Goal: Information Seeking & Learning: Learn about a topic

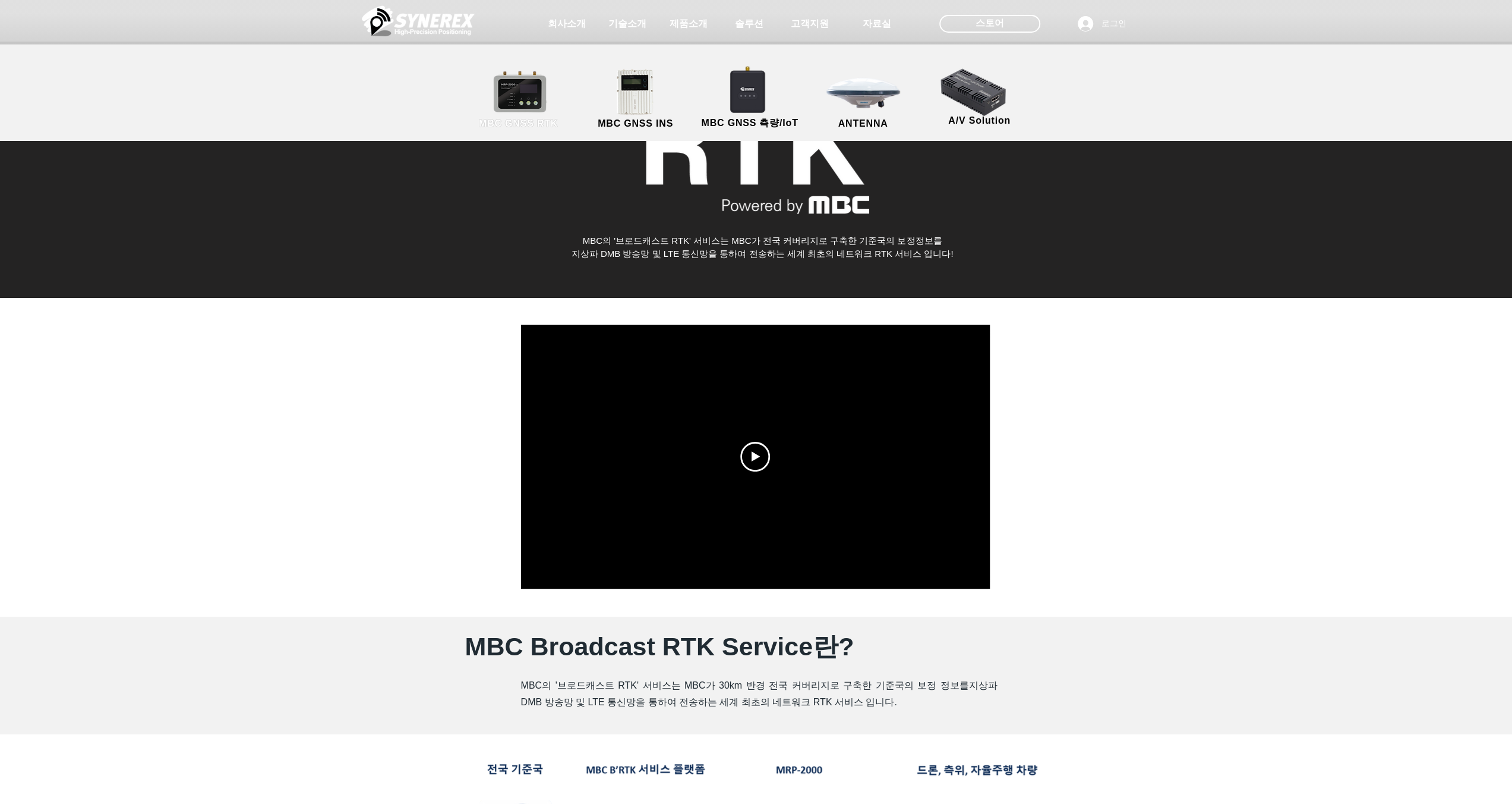
click at [542, 124] on span "MBC GNSS RTK" at bounding box center [519, 124] width 79 height 10
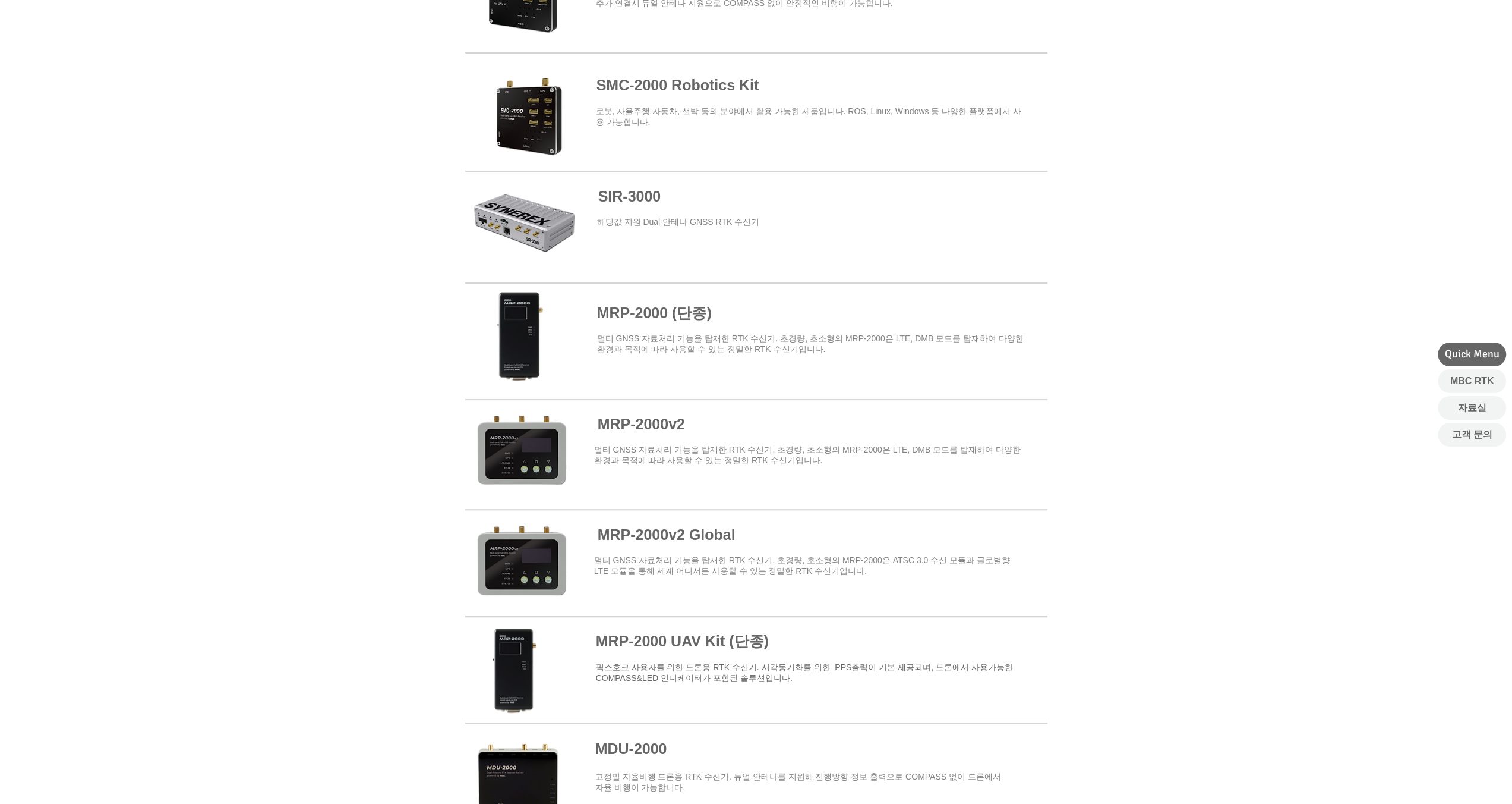
scroll to position [357, 0]
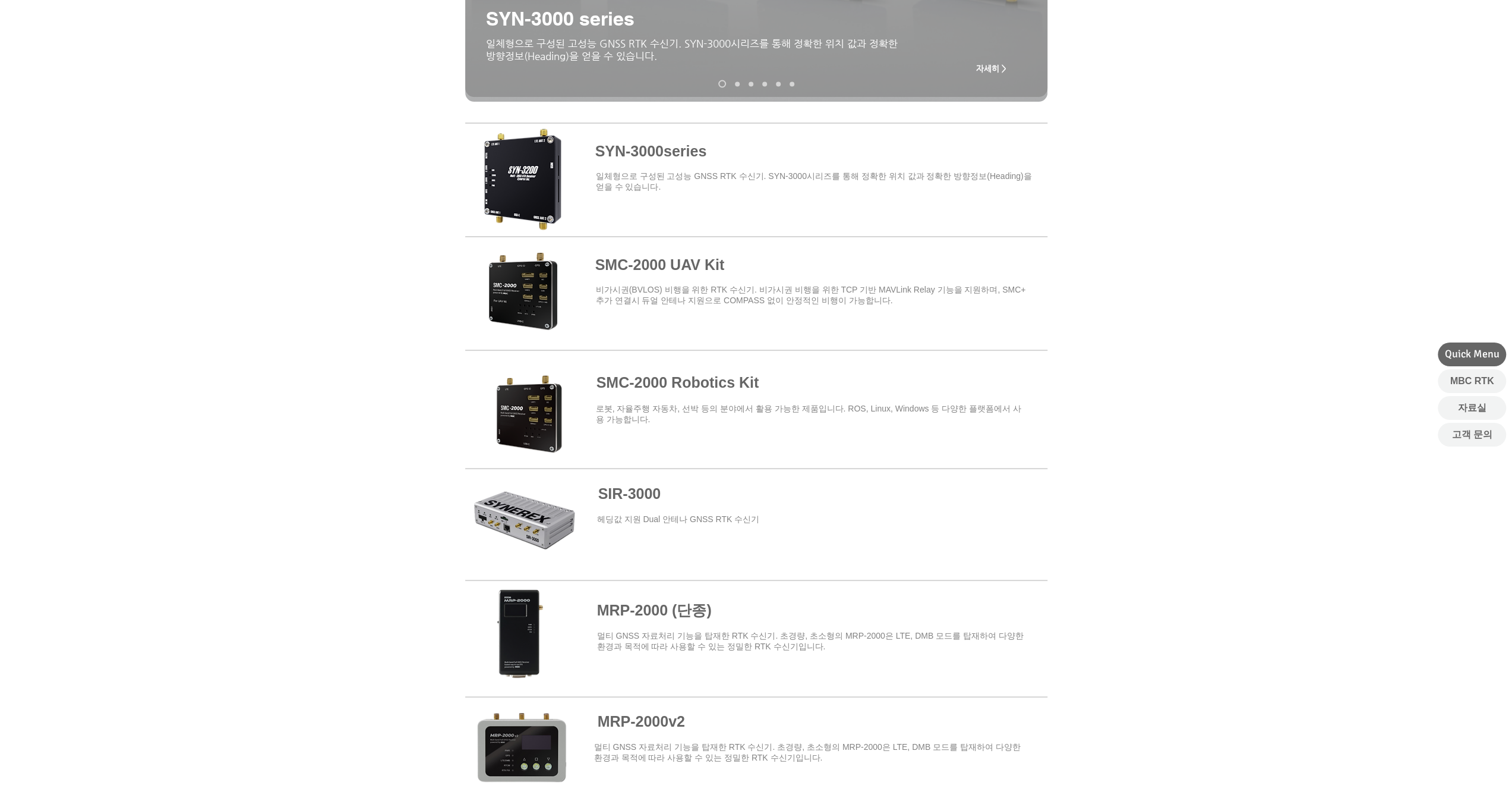
click at [547, 208] on span at bounding box center [756, 177] width 583 height 104
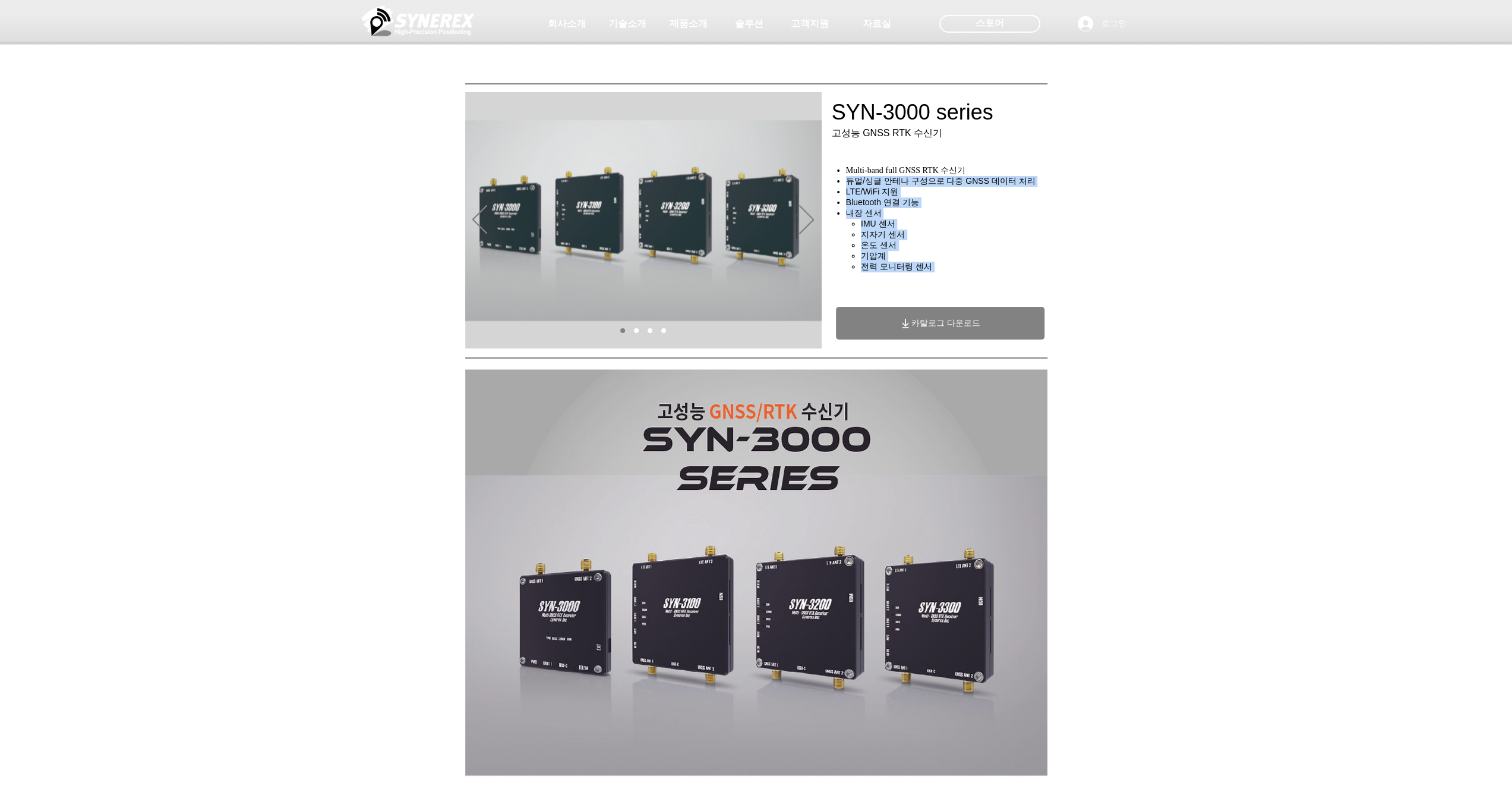
drag, startPoint x: 845, startPoint y: 184, endPoint x: 967, endPoint y: 280, distance: 155.2
click at [967, 280] on div "Multi-band full GNSS RTK 수신기 듀얼/싱글 안테나 구성으로 다중 GNSS 데이터 처리 LTE/WiFi 지원 Bluetoot…" at bounding box center [943, 224] width 223 height 117
click at [967, 280] on h4 "​ ​ ​ ​" at bounding box center [943, 276] width 223 height 10
drag, startPoint x: 904, startPoint y: 242, endPoint x: 855, endPoint y: 239, distance: 49.1
click at [861, 239] on li "지자기 센서" at bounding box center [958, 235] width 194 height 10
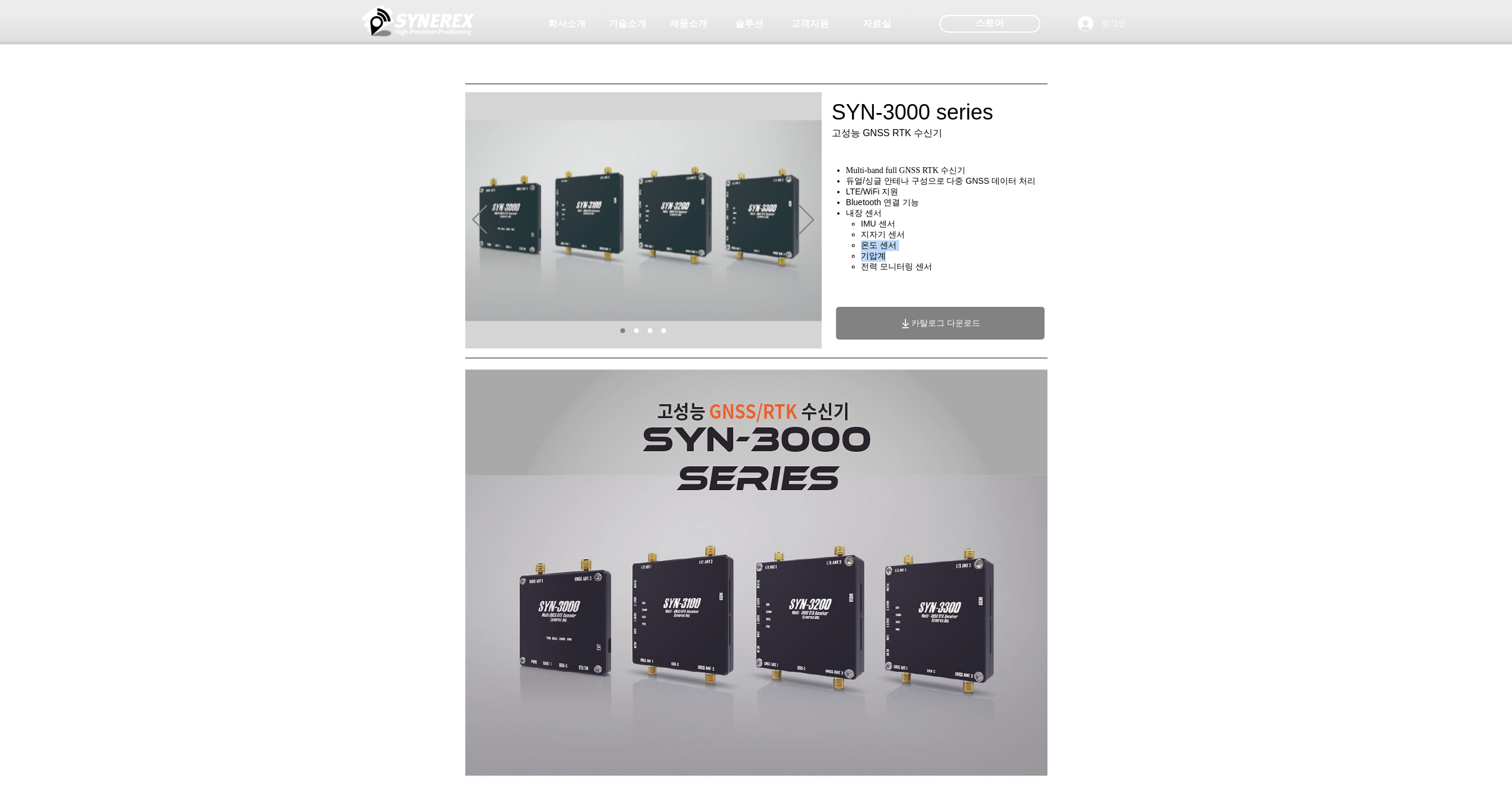
drag, startPoint x: 910, startPoint y: 259, endPoint x: 850, endPoint y: 256, distance: 60.1
click at [850, 256] on ul "IMU 센서​ 지자기 센서 온도 센서 기압계 ​전력 모니터링 센서" at bounding box center [952, 245] width 204 height 53
click at [884, 261] on span "기압계" at bounding box center [873, 256] width 25 height 10
drag, startPoint x: 945, startPoint y: 279, endPoint x: 856, endPoint y: 273, distance: 89.2
click at [856, 272] on ul "IMU 센서​ 지자기 센서 온도 센서 기압계 ​전력 모니터링 센서" at bounding box center [952, 245] width 204 height 53
